Goal: Task Accomplishment & Management: Complete application form

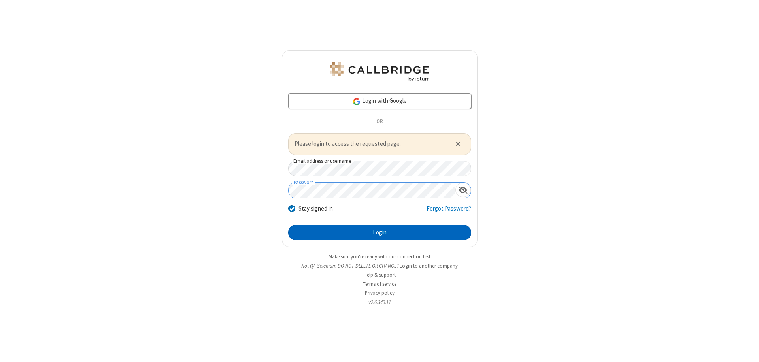
click at [380, 232] on button "Login" at bounding box center [379, 233] width 183 height 16
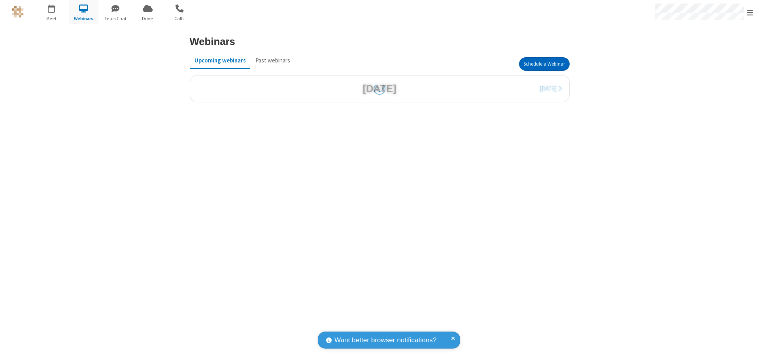
click at [544, 64] on button "Schedule a Webinar" at bounding box center [544, 63] width 51 height 13
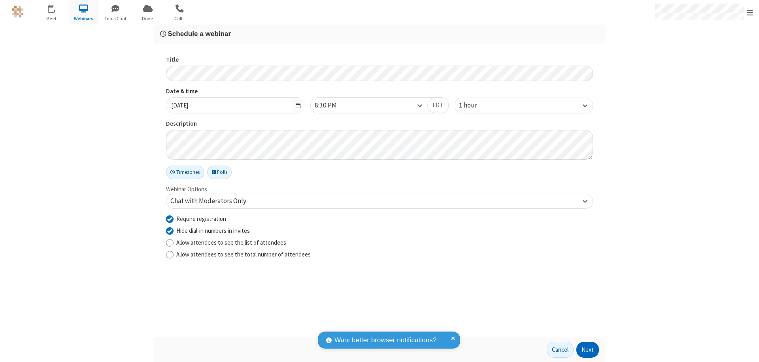
click at [588, 350] on button "Next" at bounding box center [587, 350] width 23 height 16
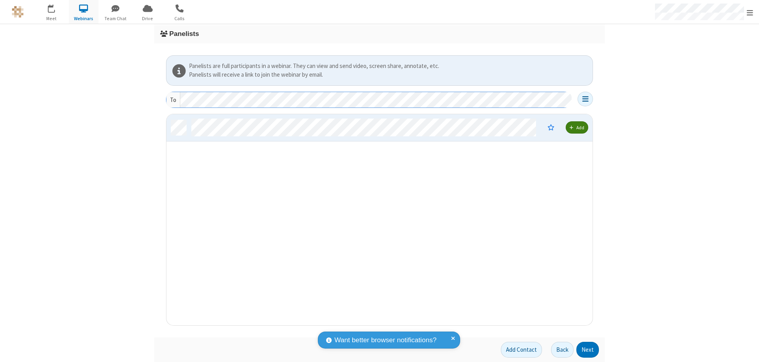
scroll to position [205, 420]
click at [588, 350] on button "Next" at bounding box center [587, 350] width 23 height 16
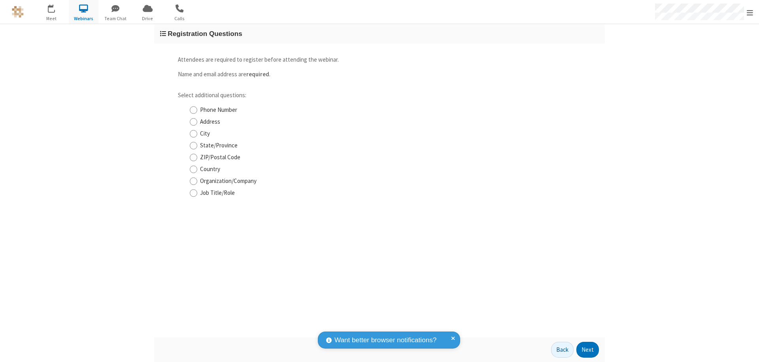
click at [193, 110] on input "Phone Number" at bounding box center [194, 110] width 8 height 8
checkbox input "true"
click at [588, 350] on button "Next" at bounding box center [587, 350] width 23 height 16
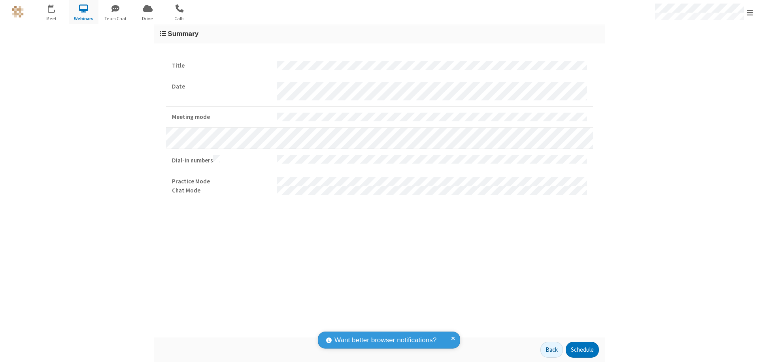
click at [582, 350] on button "Schedule" at bounding box center [582, 350] width 33 height 16
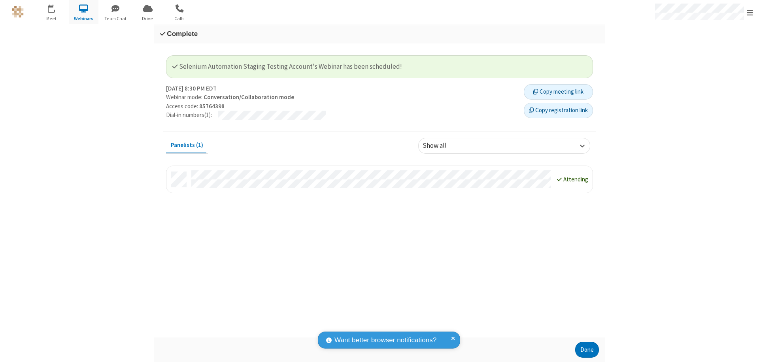
click at [558, 110] on button "Copy registration link" at bounding box center [558, 111] width 69 height 16
click at [587, 350] on button "Done" at bounding box center [587, 350] width 24 height 16
